Goal: Information Seeking & Learning: Learn about a topic

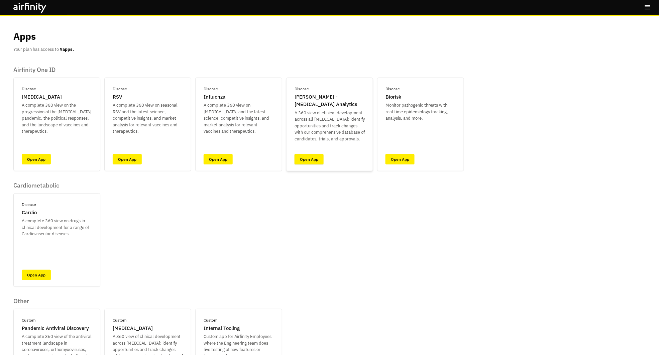
click at [306, 158] on link "Open App" at bounding box center [308, 159] width 29 height 10
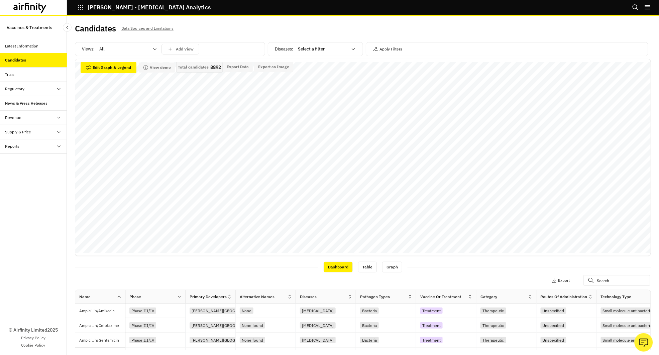
click at [307, 46] on div "Select a filter" at bounding box center [322, 49] width 49 height 7
type input "lyme"
click at [313, 61] on div "[MEDICAL_DATA]" at bounding box center [327, 66] width 64 height 12
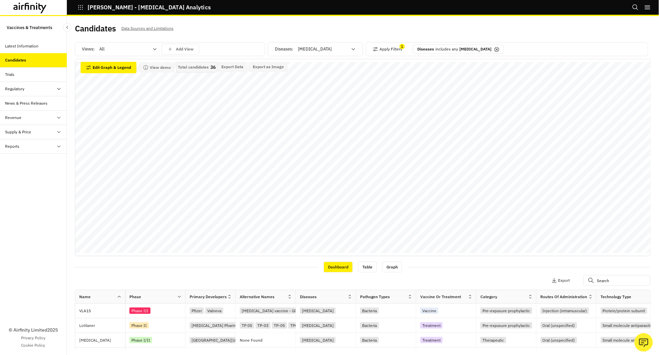
click at [126, 47] on div at bounding box center [123, 49] width 49 height 8
click at [119, 78] on div "Vaccines" at bounding box center [128, 78] width 56 height 7
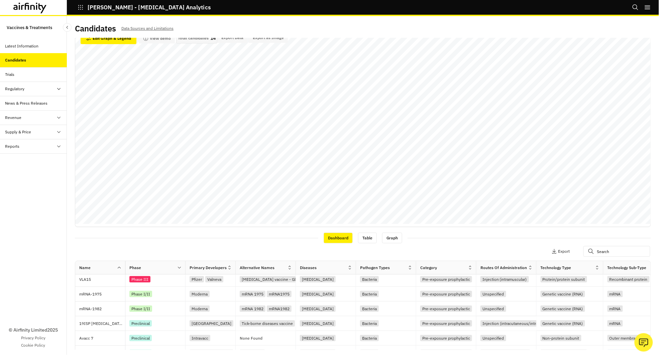
scroll to position [46, 0]
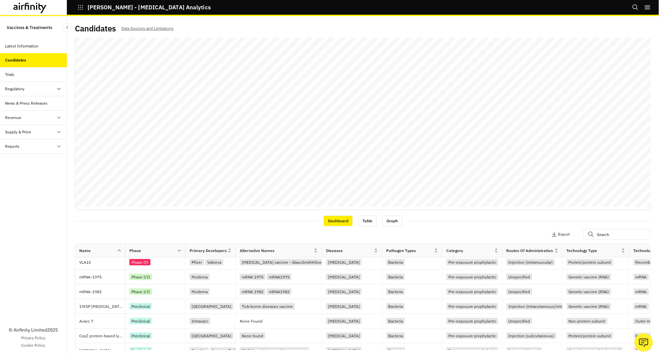
drag, startPoint x: 294, startPoint y: 250, endPoint x: 327, endPoint y: 249, distance: 32.4
click at [323, 250] on div at bounding box center [321, 251] width 3 height 8
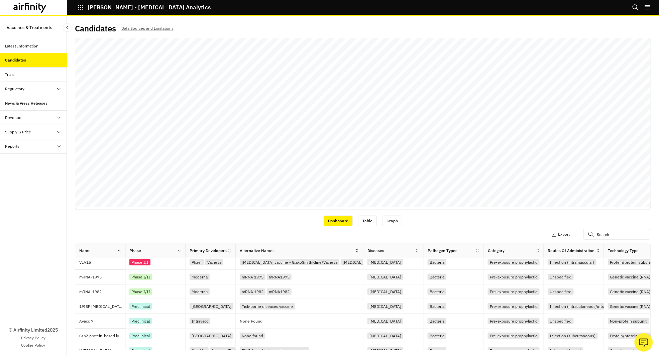
scroll to position [0, 0]
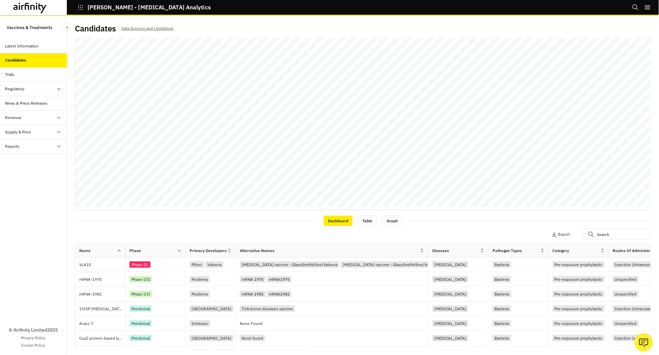
drag, startPoint x: 327, startPoint y: 250, endPoint x: 426, endPoint y: 245, distance: 98.7
click at [426, 245] on div "Alternative Names" at bounding box center [332, 250] width 192 height 13
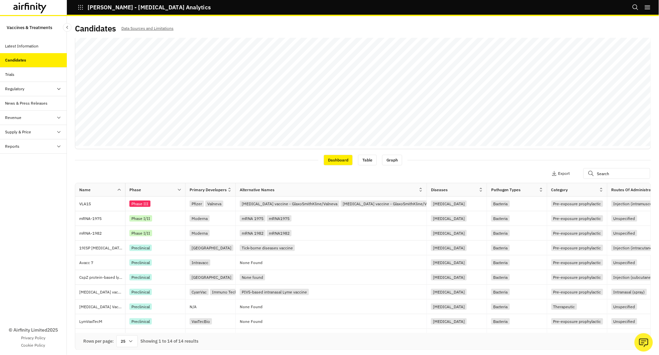
scroll to position [107, 0]
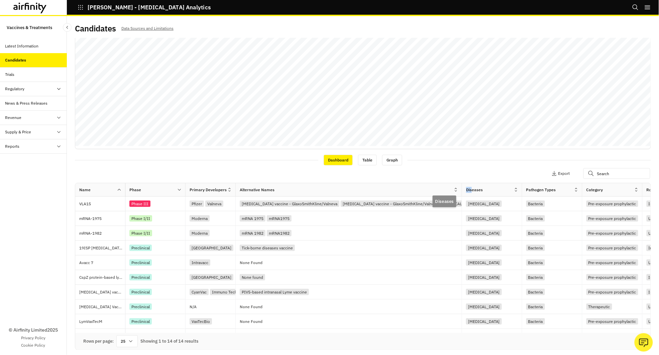
drag, startPoint x: 427, startPoint y: 191, endPoint x: 501, endPoint y: 189, distance: 73.9
click at [463, 190] on div at bounding box center [461, 190] width 3 height 8
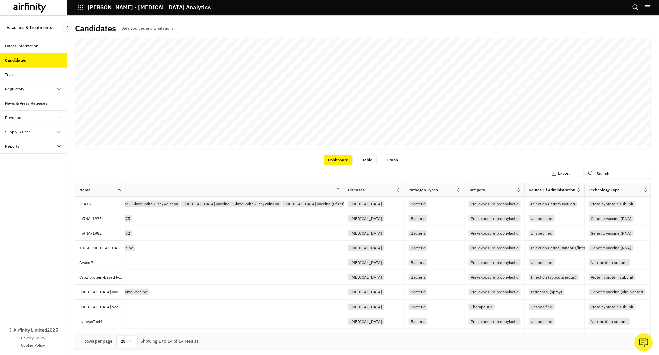
scroll to position [0, 173]
